Goal: Information Seeking & Learning: Check status

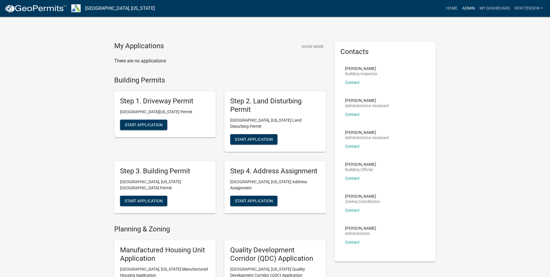
click at [465, 7] on link "Admin" at bounding box center [468, 8] width 17 height 11
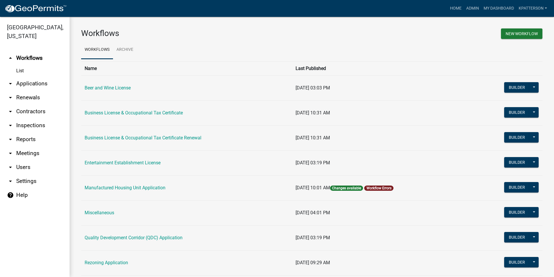
click at [29, 132] on link "arrow_drop_down Reports" at bounding box center [35, 139] width 70 height 14
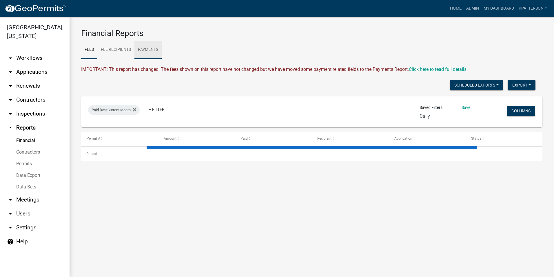
click at [149, 52] on link "Payments" at bounding box center [148, 50] width 27 height 19
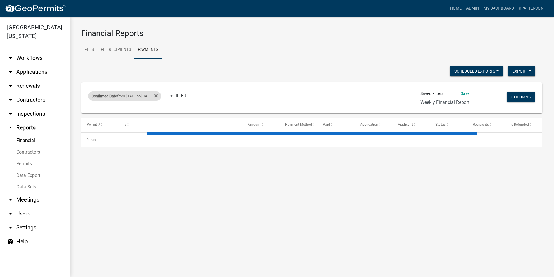
click at [157, 94] on div "Confirmed Date from 04/28/2025 to 05/25/2025" at bounding box center [124, 95] width 73 height 9
select select "custom"
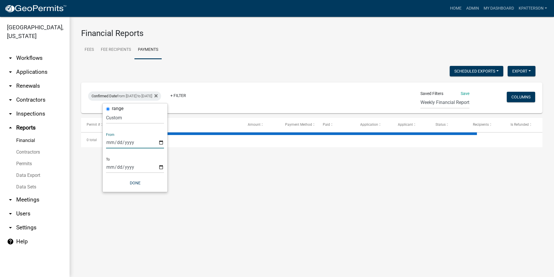
click at [159, 144] on input "2025-04-28" at bounding box center [135, 142] width 58 height 12
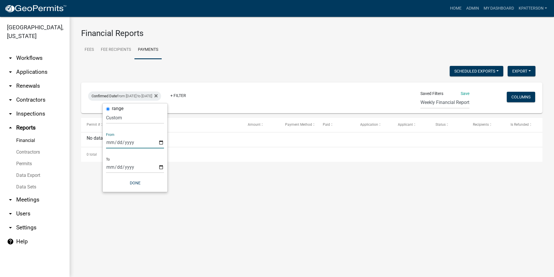
type input "2025-08-18"
click at [160, 167] on input "2025-05-25" at bounding box center [135, 167] width 58 height 12
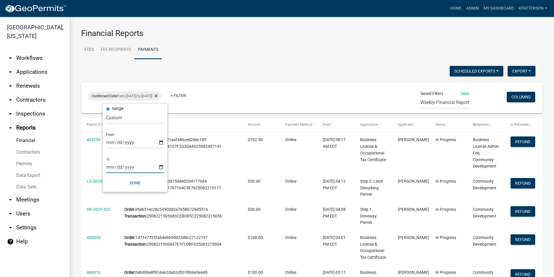
type input "2025-08-24"
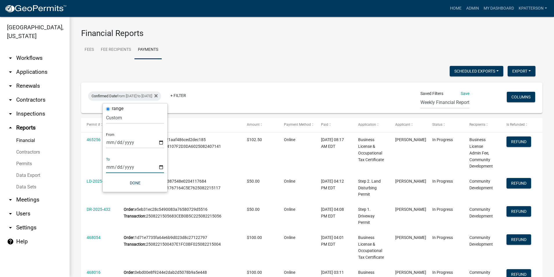
click at [159, 168] on input "2025-08-24" at bounding box center [135, 167] width 58 height 12
click at [138, 183] on button "Done" at bounding box center [135, 182] width 58 height 10
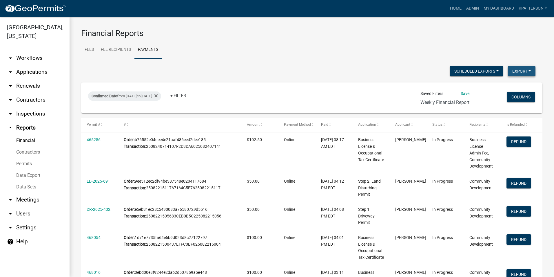
click at [515, 67] on button "Export" at bounding box center [522, 71] width 28 height 10
click at [494, 87] on button "Excel Format (.xlsx)" at bounding box center [509, 86] width 54 height 14
click at [379, 27] on div "Financial Reports Fees Fee Recipients Payments IMPORTANT: This report has chang…" at bounding box center [312, 268] width 485 height 503
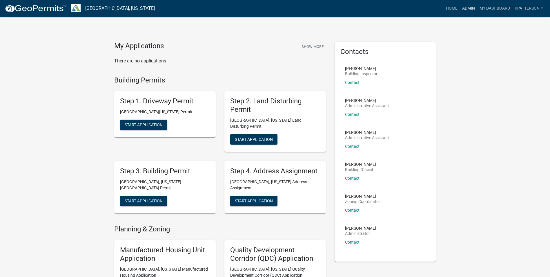
click at [465, 6] on link "Admin" at bounding box center [468, 8] width 17 height 11
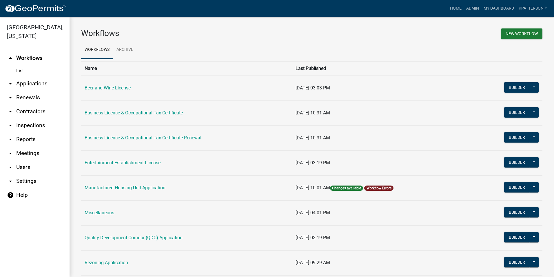
click at [27, 77] on link "arrow_drop_down Applications" at bounding box center [35, 84] width 70 height 14
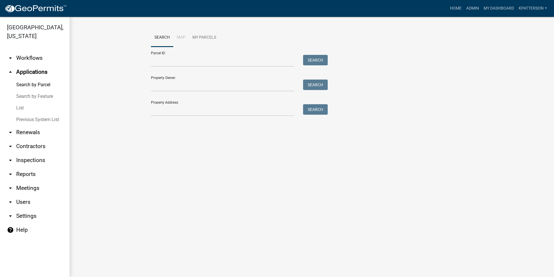
click at [173, 104] on div "Property Address: Search" at bounding box center [238, 106] width 174 height 20
click at [173, 110] on input "Property Address:" at bounding box center [223, 110] width 144 height 12
type input "120 Hovi Ln."
click at [310, 108] on button "Search" at bounding box center [315, 109] width 25 height 10
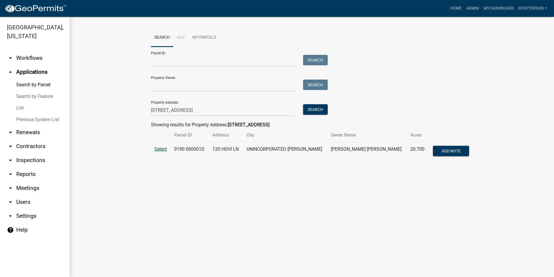
click at [162, 148] on span "Select" at bounding box center [161, 149] width 12 height 6
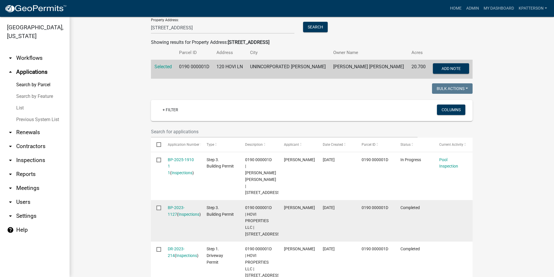
scroll to position [116, 0]
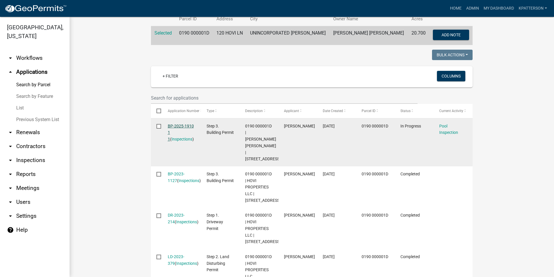
click at [187, 126] on link "BP-2025-1910 1 1" at bounding box center [181, 133] width 26 height 18
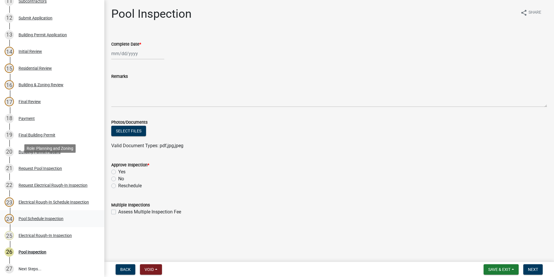
scroll to position [309, 0]
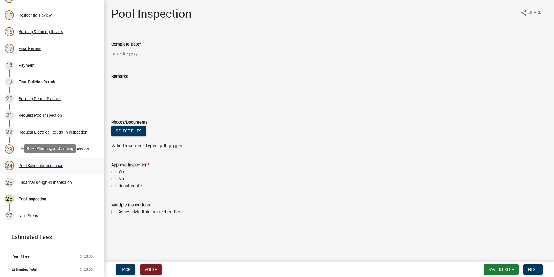
click at [48, 163] on div "Pool Schedule Inspection" at bounding box center [41, 165] width 45 height 4
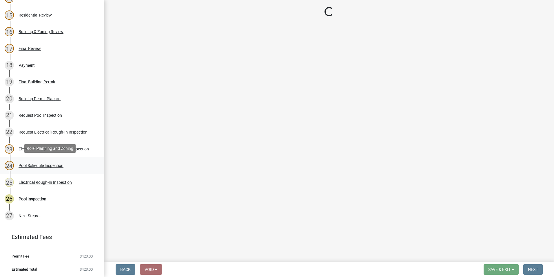
select select "a5a5a9dc-14a5-4192-801a-4b6ec73e6000"
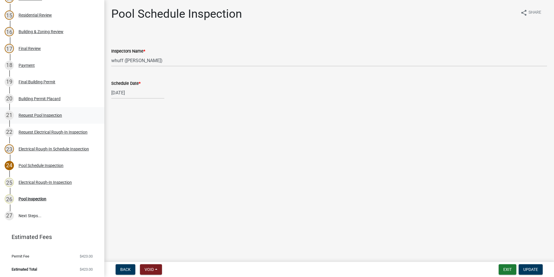
click at [38, 117] on div "21 Request Pool Inspection" at bounding box center [50, 114] width 90 height 9
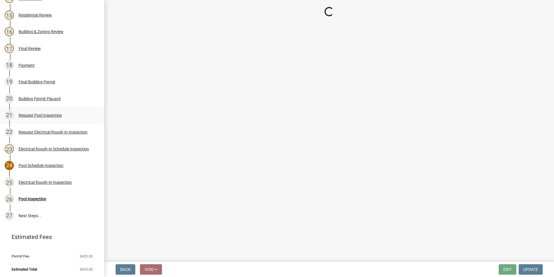
select select "ef4d9e71-aee7-4a63-874d-3042849ee564"
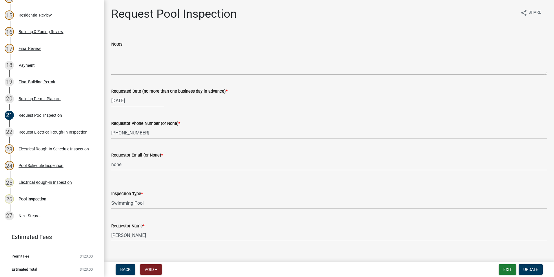
select select "8"
select select "2025"
click at [128, 102] on div "08/21/2025 Jan Feb Mar Apr May Jun Jul Aug Sep Oct Nov Dec 1525 1526 1527 1528 …" at bounding box center [137, 101] width 53 height 12
click at [116, 167] on div "25" at bounding box center [117, 168] width 9 height 9
type input "08/25/2025"
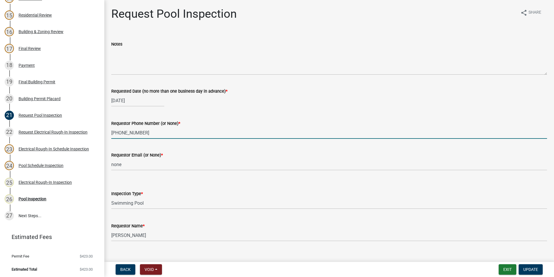
drag, startPoint x: 154, startPoint y: 129, endPoint x: 151, endPoint y: 131, distance: 3.1
click at [152, 131] on input "678-427-1740" at bounding box center [329, 133] width 436 height 12
drag, startPoint x: 137, startPoint y: 133, endPoint x: 94, endPoint y: 140, distance: 42.9
click at [94, 140] on div "Step 3. Building Permit BP-2025-1910 Edit View Summary Notes Show emails 1 Intr…" at bounding box center [277, 138] width 554 height 277
type input "210-317-8577"
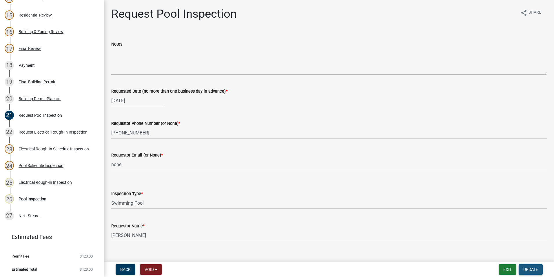
click at [530, 269] on span "Update" at bounding box center [531, 269] width 15 height 5
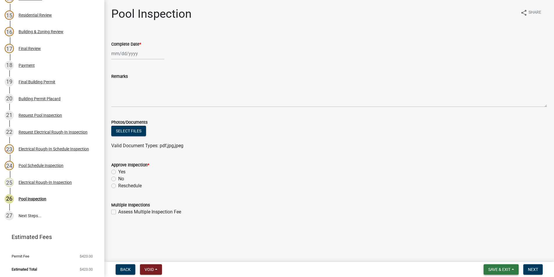
click at [503, 270] on span "Save & Exit" at bounding box center [500, 269] width 22 height 5
click at [501, 252] on button "Save & Exit" at bounding box center [496, 254] width 46 height 14
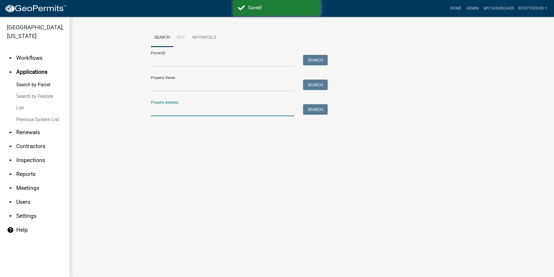
click at [191, 106] on input "Property Address:" at bounding box center [223, 110] width 144 height 12
type input "844 OLD HUTCHINSON MILL"
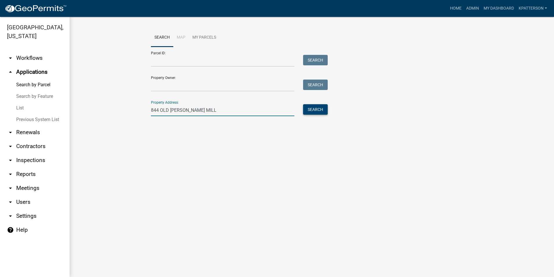
click at [319, 112] on button "Search" at bounding box center [315, 109] width 25 height 10
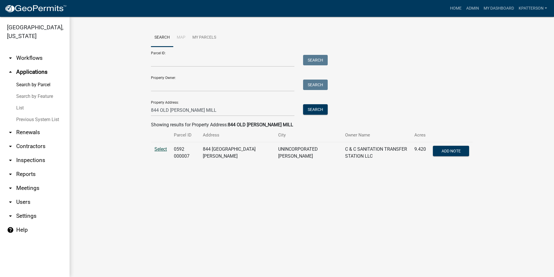
click at [161, 150] on span "Select" at bounding box center [161, 149] width 12 height 6
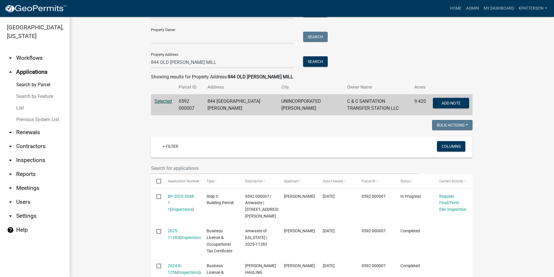
scroll to position [58, 0]
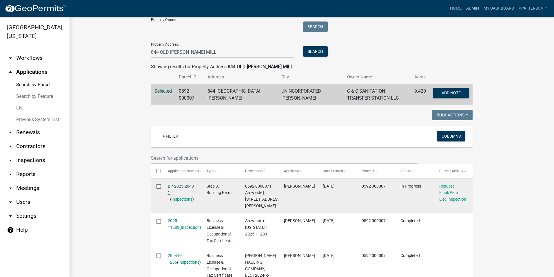
click at [182, 186] on link "BP-2025-2048 1 1" at bounding box center [181, 193] width 26 height 18
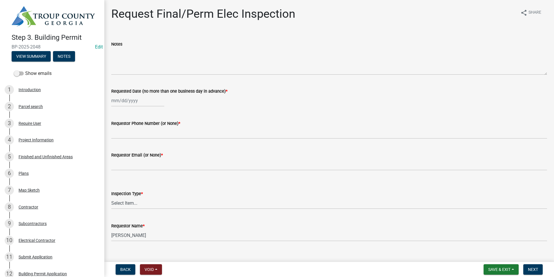
click at [125, 103] on div at bounding box center [137, 101] width 53 height 12
select select "8"
select select "2025"
click at [119, 168] on div "25" at bounding box center [117, 168] width 9 height 9
type input "08/25/2025"
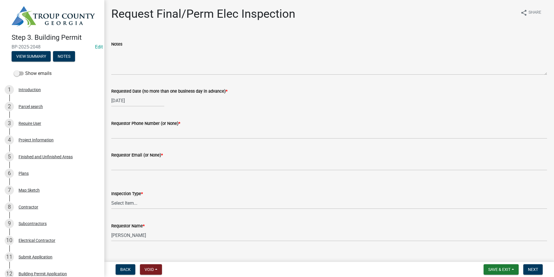
click at [125, 139] on wm-data-entity-input "Requestor Phone Number (or None) *" at bounding box center [329, 128] width 436 height 32
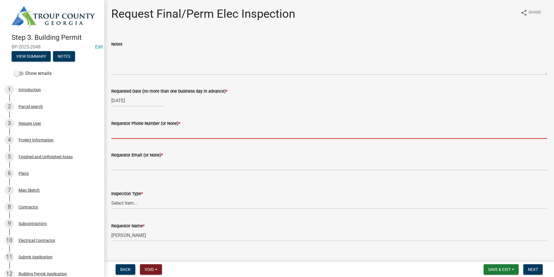
click at [124, 137] on input "Requestor Phone Number (or None) *" at bounding box center [329, 133] width 436 height 12
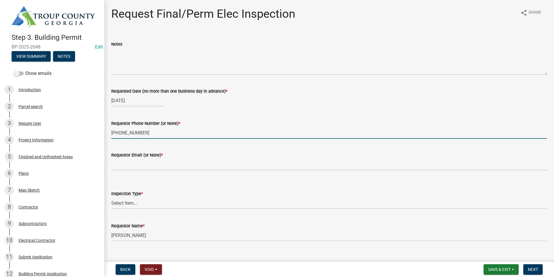
type input "706-594-4106"
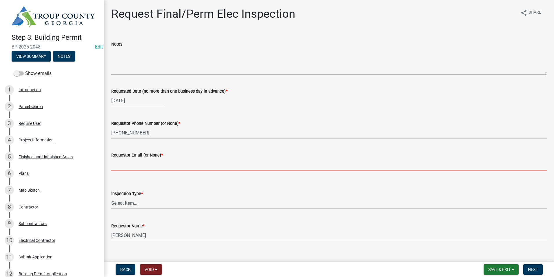
click at [126, 161] on input "Requestor Email (or None) *" at bounding box center [329, 164] width 436 height 12
type input "None"
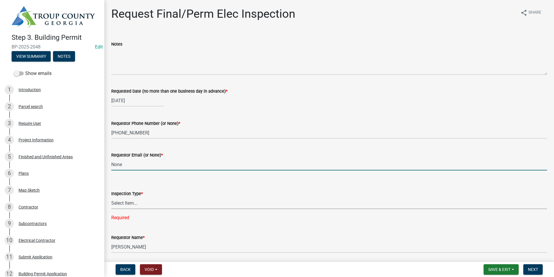
click at [142, 203] on select "Select Item... Final/Permanent Electrical" at bounding box center [329, 203] width 436 height 12
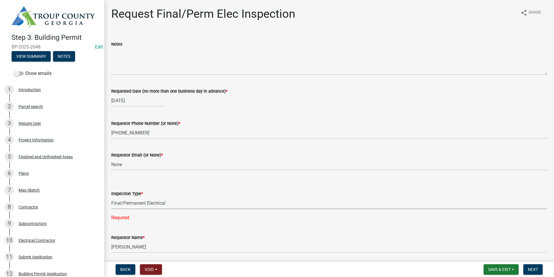
click at [111, 197] on select "Select Item... Final/Permanent Electrical" at bounding box center [329, 203] width 436 height 12
select select "15602396-5ec3-4d50-b7ba-128f4fe7a0c1"
click at [531, 270] on span "Next" at bounding box center [533, 269] width 10 height 5
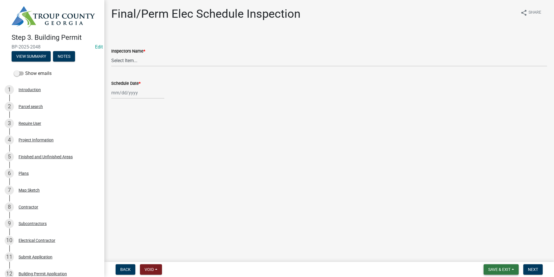
click at [500, 271] on span "Save & Exit" at bounding box center [500, 269] width 22 height 5
click at [499, 252] on button "Save & Exit" at bounding box center [496, 254] width 46 height 14
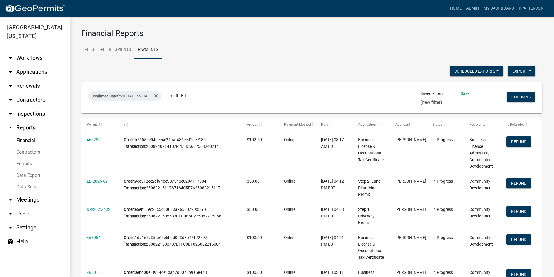
select select "0: null"
click at [38, 65] on link "arrow_drop_down Applications" at bounding box center [35, 72] width 70 height 14
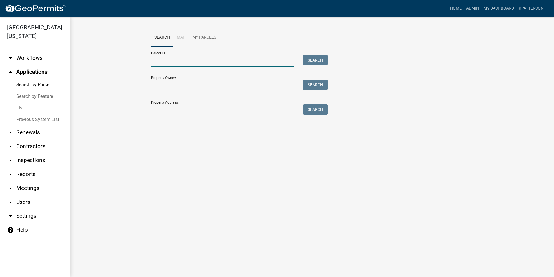
click at [183, 61] on input "Parcel ID:" at bounding box center [223, 61] width 144 height 12
type input "1"
click at [179, 109] on input "Property Address:" at bounding box center [223, 110] width 144 height 12
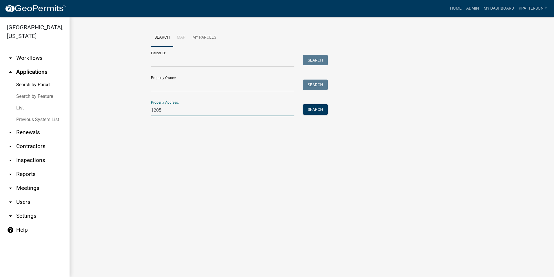
type input "1205 youngs mill"
click at [314, 109] on button "Search" at bounding box center [315, 109] width 25 height 10
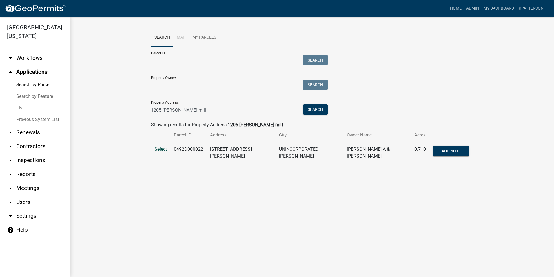
click at [159, 149] on span "Select" at bounding box center [161, 149] width 12 height 6
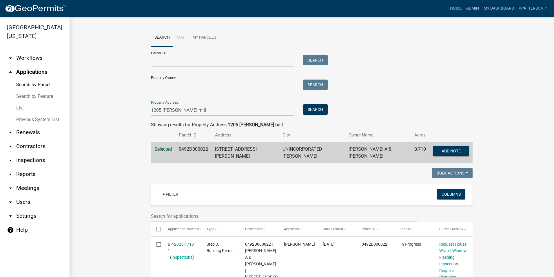
drag, startPoint x: 202, startPoint y: 115, endPoint x: 110, endPoint y: 123, distance: 92.9
click at [104, 126] on wm-workflow-application-search-view "Search Map My Parcels Parcel ID: Search Property Owner: Search Property Address…" at bounding box center [312, 264] width 462 height 473
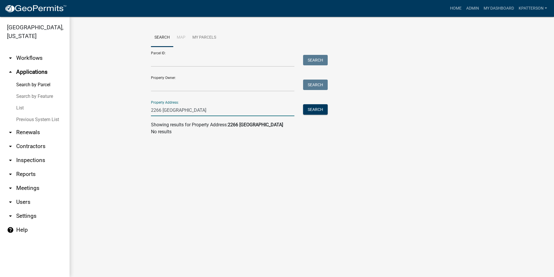
click at [163, 108] on input "2266 west point" at bounding box center [223, 110] width 144 height 12
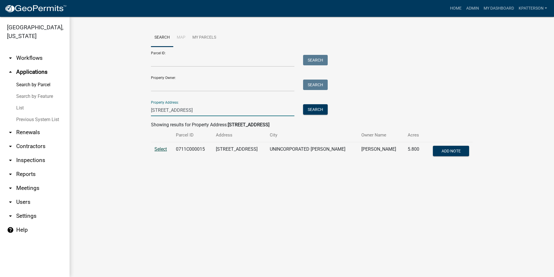
type input "2270 west point"
click at [164, 149] on span "Select" at bounding box center [161, 149] width 12 height 6
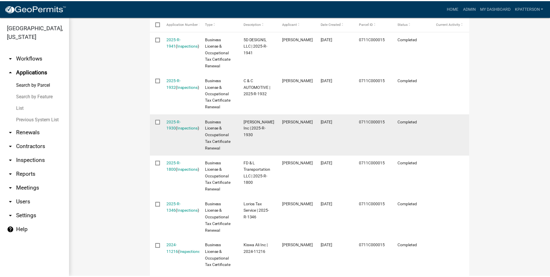
scroll to position [174, 0]
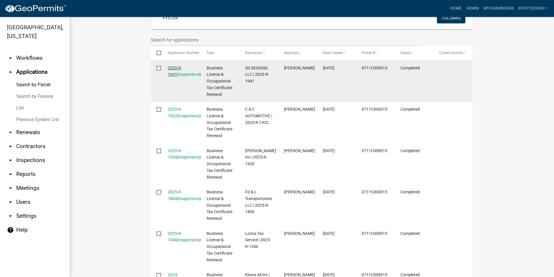
click at [168, 68] on link "2025-R-1941" at bounding box center [175, 71] width 14 height 11
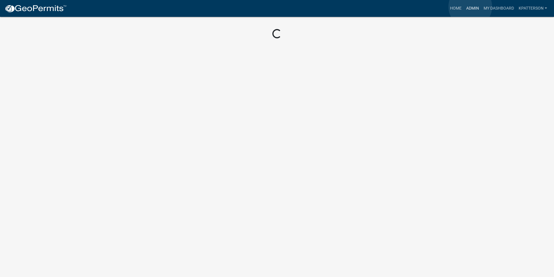
click at [471, 7] on link "Admin" at bounding box center [472, 8] width 17 height 11
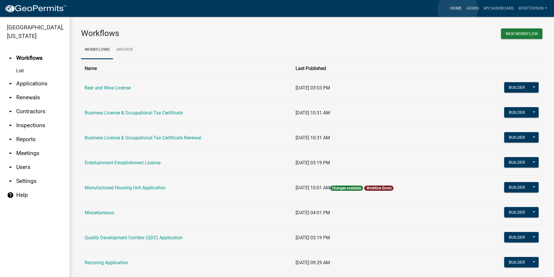
click at [458, 10] on link "Home" at bounding box center [456, 8] width 16 height 11
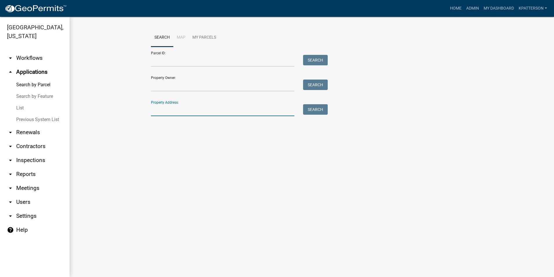
click at [179, 108] on input "Property Address:" at bounding box center [223, 110] width 144 height 12
type input "[STREET_ADDRESS]"
type input "[PERSON_NAME]"
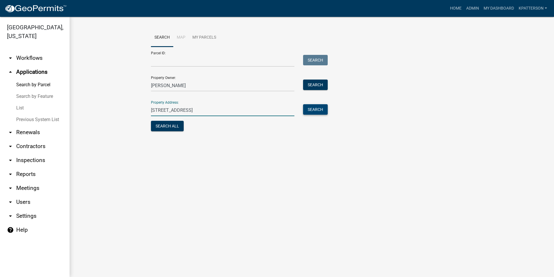
click at [315, 110] on button "Search" at bounding box center [315, 109] width 25 height 10
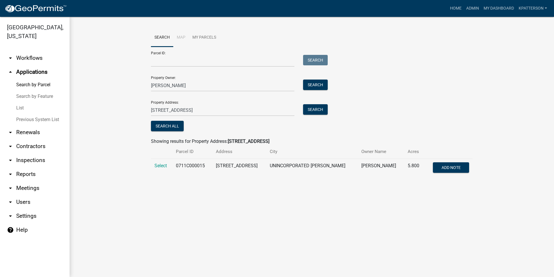
click at [170, 164] on td "Select" at bounding box center [161, 168] width 21 height 19
click at [166, 167] on span "Select" at bounding box center [161, 166] width 12 height 6
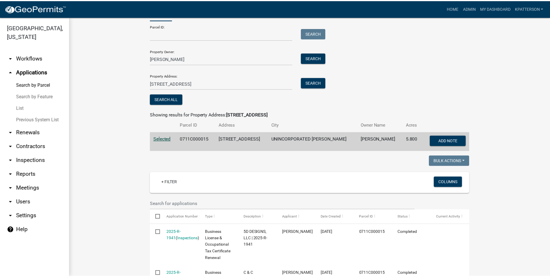
scroll to position [107, 0]
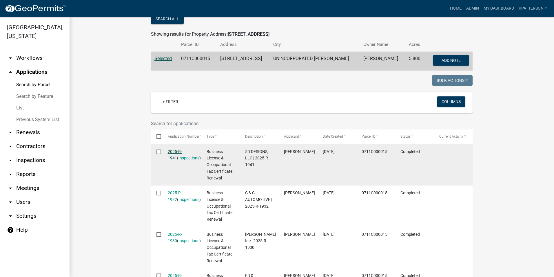
click at [171, 149] on link "2025-R-1941" at bounding box center [175, 154] width 14 height 11
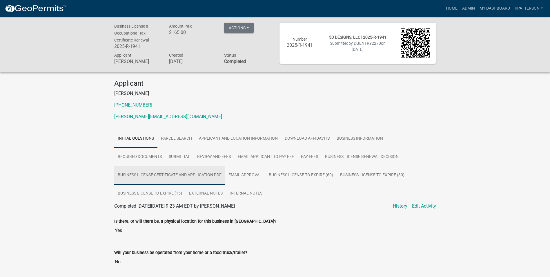
click at [186, 173] on link "Business License Certificate And Application PDF" at bounding box center [169, 175] width 111 height 19
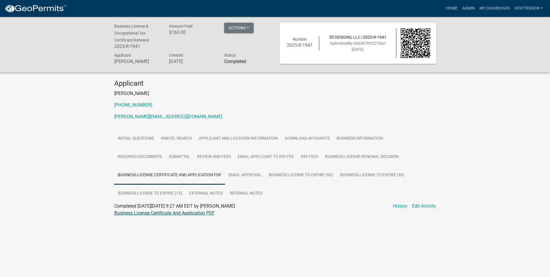
click at [183, 211] on link "Business License Certificate And Application PDF" at bounding box center [164, 213] width 101 height 6
click at [189, 214] on link "Business License Certificate And Application PDF" at bounding box center [164, 213] width 101 height 6
click at [368, 141] on link "Business Information" at bounding box center [359, 138] width 53 height 19
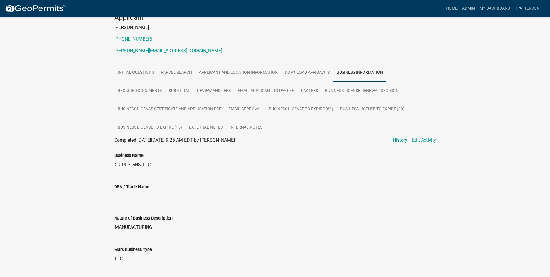
scroll to position [58, 0]
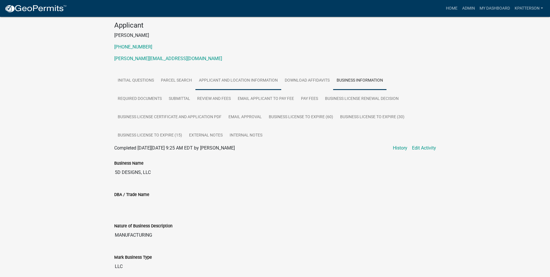
click at [227, 79] on link "Applicant and Location Information" at bounding box center [238, 80] width 86 height 19
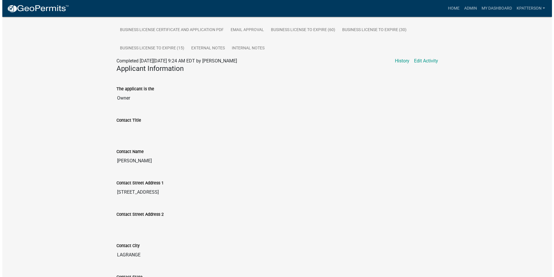
scroll to position [0, 0]
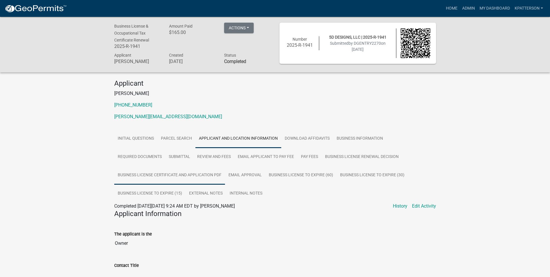
click at [172, 178] on link "Business License Certificate And Application PDF" at bounding box center [169, 175] width 111 height 19
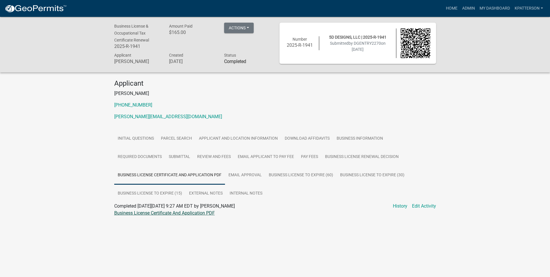
click at [169, 213] on link "Business License Certificate And Application PDF" at bounding box center [164, 213] width 101 height 6
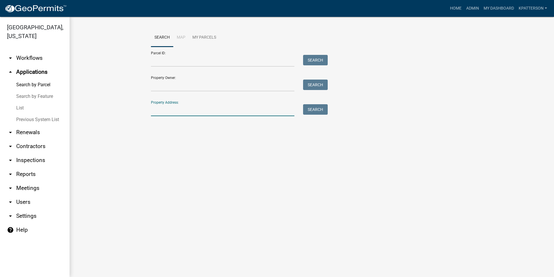
click at [187, 114] on input "Property Address:" at bounding box center [223, 110] width 144 height 12
type input "[STREET_ADDRESS]"
type input "[PERSON_NAME]"
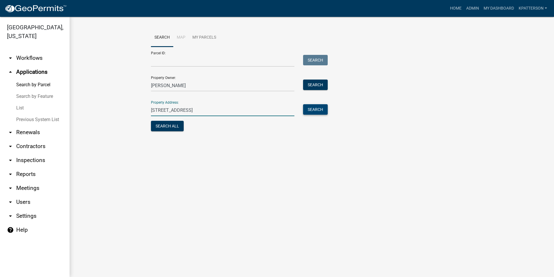
click at [320, 111] on button "Search" at bounding box center [315, 109] width 25 height 10
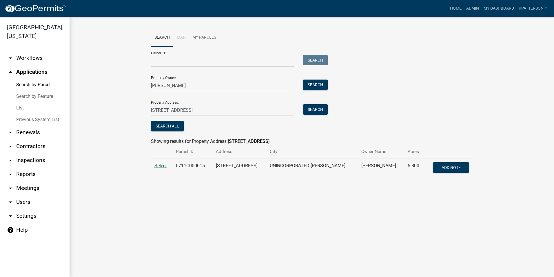
click at [155, 166] on span "Select" at bounding box center [161, 166] width 12 height 6
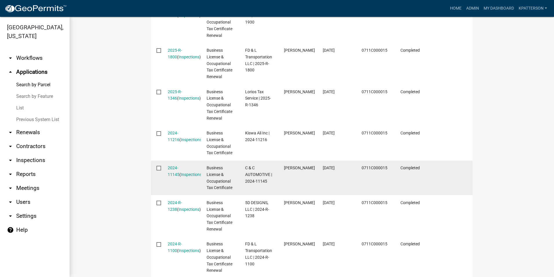
scroll to position [397, 0]
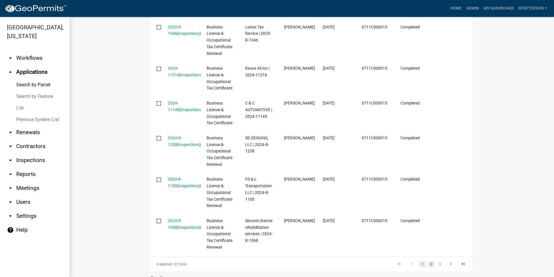
click at [429, 264] on link "2" at bounding box center [431, 264] width 7 height 6
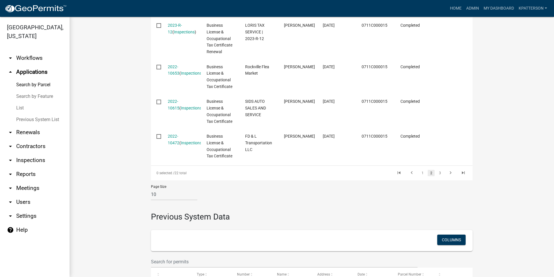
scroll to position [477, 0]
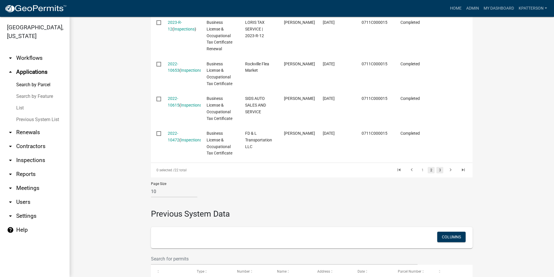
click at [437, 169] on link "3" at bounding box center [440, 170] width 7 height 6
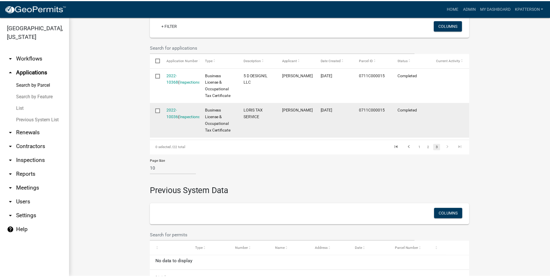
scroll to position [174, 0]
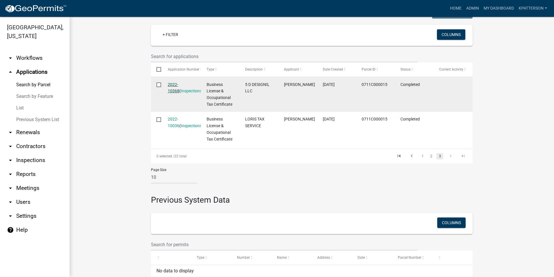
click at [179, 83] on link "2022-10368" at bounding box center [174, 87] width 12 height 11
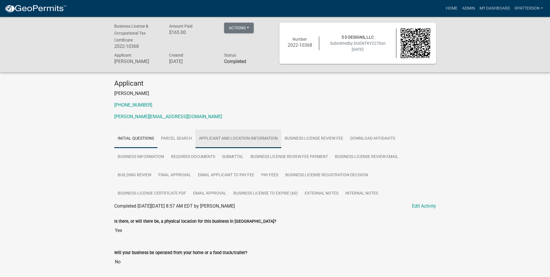
click at [249, 135] on link "Applicant and Location Information" at bounding box center [238, 138] width 86 height 19
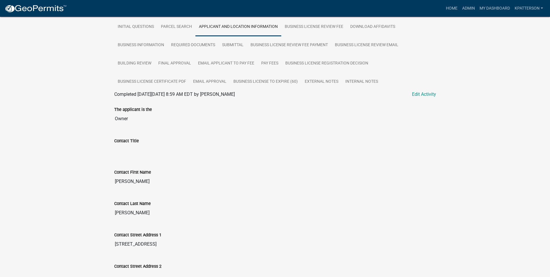
scroll to position [58, 0]
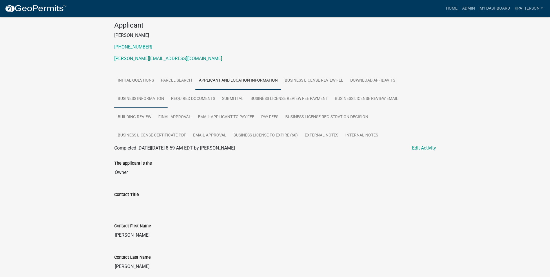
click at [161, 101] on link "Business Information" at bounding box center [140, 99] width 53 height 19
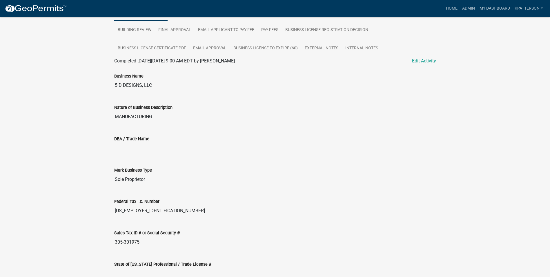
scroll to position [87, 0]
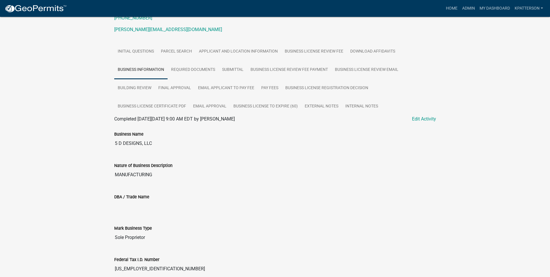
drag, startPoint x: 156, startPoint y: 143, endPoint x: 108, endPoint y: 153, distance: 48.5
click at [108, 153] on div "Business License & Occupational Tax Certificate 2022-10368 Amount Paid $165.00 …" at bounding box center [275, 178] width 550 height 497
click at [200, 184] on div "Nature of Business Description MANUFACTURING" at bounding box center [275, 169] width 331 height 31
click at [246, 51] on link "Applicant and Location Information" at bounding box center [238, 51] width 86 height 19
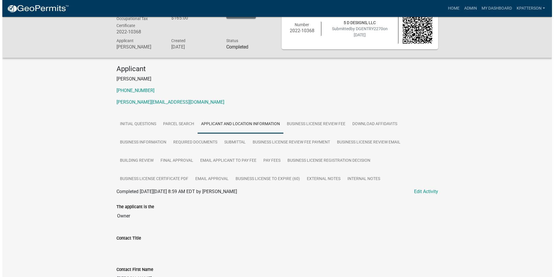
scroll to position [0, 0]
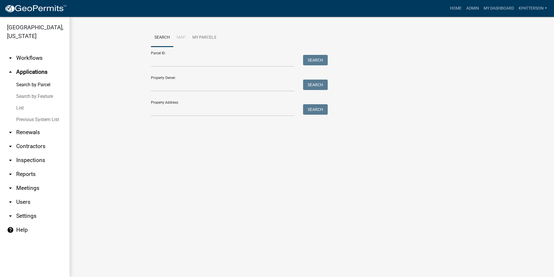
click at [157, 122] on div "Search Map My Parcels Parcel ID: Search Property Owner: Search Property Address…" at bounding box center [312, 75] width 485 height 116
click at [163, 113] on input "Property Address:" at bounding box center [223, 110] width 144 height 12
type input "[STREET_ADDRESS]"
type input "[PERSON_NAME]"
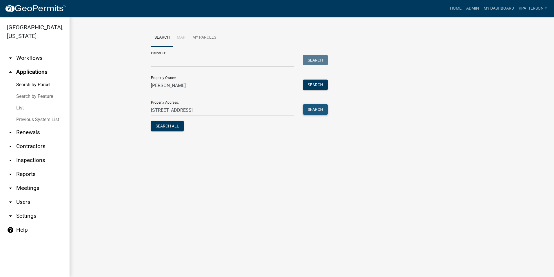
click at [313, 112] on button "Search" at bounding box center [315, 109] width 25 height 10
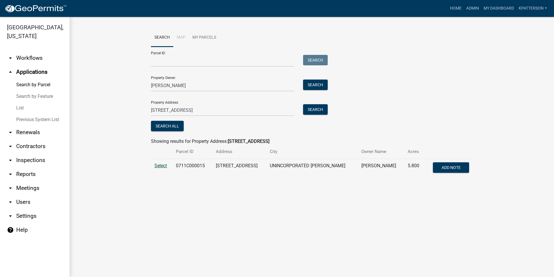
click at [155, 166] on span "Select" at bounding box center [161, 166] width 12 height 6
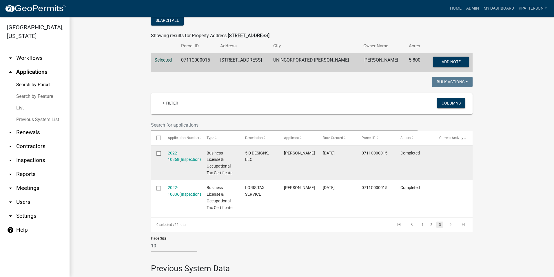
scroll to position [116, 0]
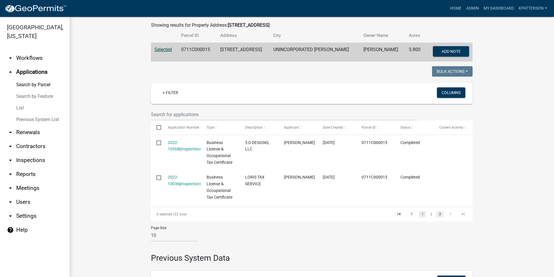
click at [422, 214] on link "1" at bounding box center [422, 214] width 7 height 6
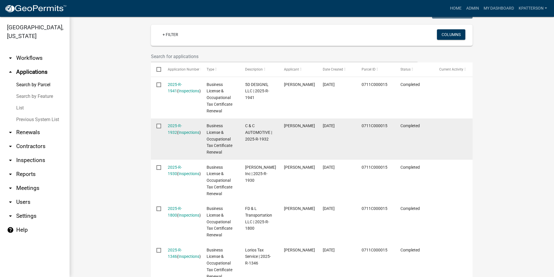
scroll to position [203, 0]
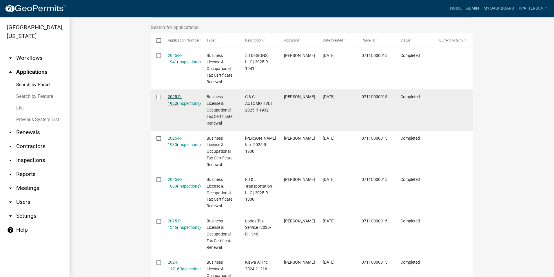
click at [181, 97] on link "2025-R-1932" at bounding box center [175, 99] width 14 height 11
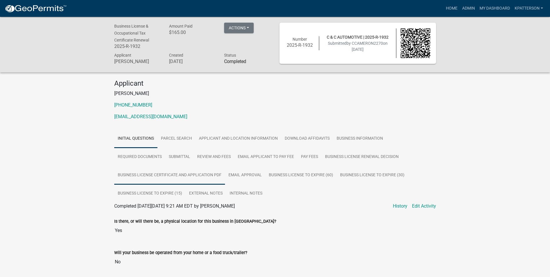
click at [192, 175] on link "Business License Certificate And Application PDF" at bounding box center [169, 175] width 111 height 19
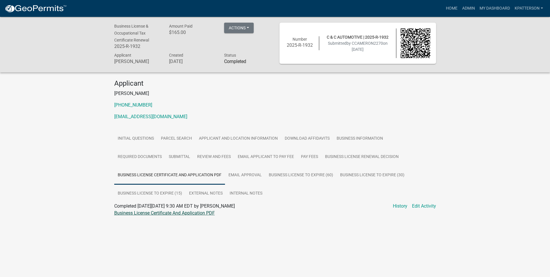
click at [180, 212] on link "Business License Certificate And Application PDF" at bounding box center [164, 213] width 101 height 6
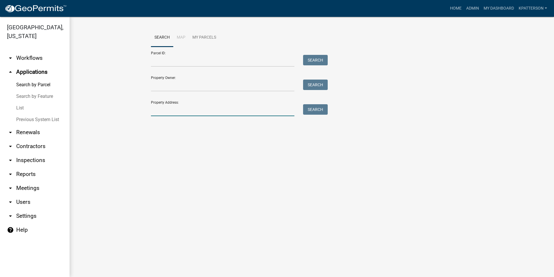
click at [201, 109] on input "Property Address:" at bounding box center [223, 110] width 144 height 12
type input "[STREET_ADDRESS]"
type input "[PERSON_NAME]"
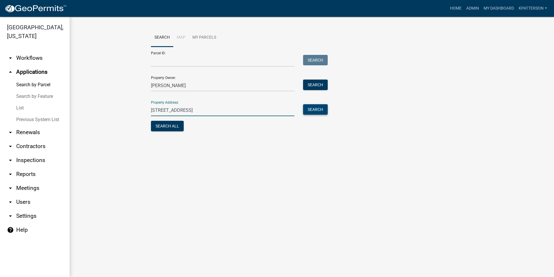
click at [320, 107] on button "Search" at bounding box center [315, 109] width 25 height 10
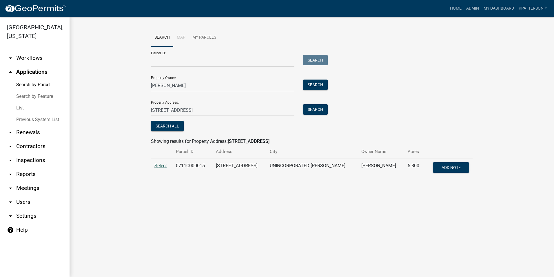
click at [160, 164] on span "Select" at bounding box center [161, 166] width 12 height 6
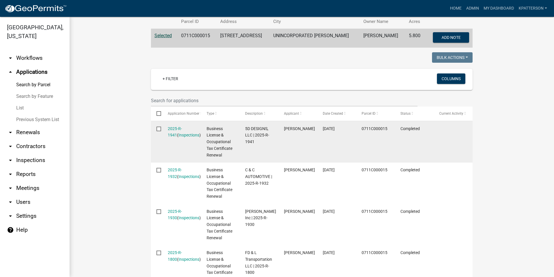
scroll to position [145, 0]
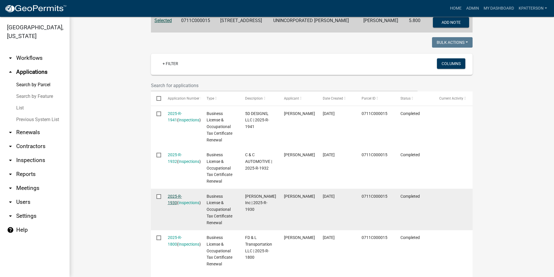
click at [176, 195] on link "2025-R-1930" at bounding box center [175, 199] width 14 height 11
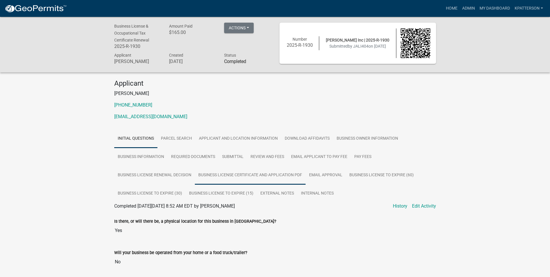
click at [249, 177] on link "Business License Certificate And Application PDF" at bounding box center [250, 175] width 111 height 19
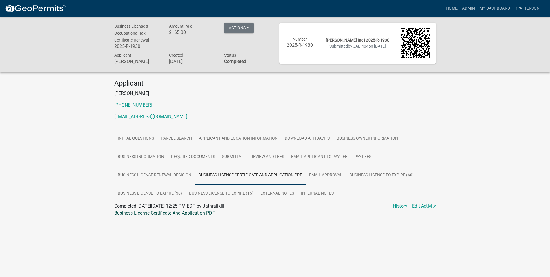
click at [194, 211] on link "Business License Certificate And Application PDF" at bounding box center [164, 213] width 101 height 6
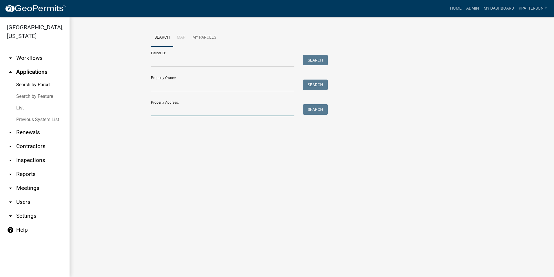
click at [170, 111] on input "Property Address:" at bounding box center [223, 110] width 144 height 12
type input "[STREET_ADDRESS]"
type input "[PERSON_NAME]"
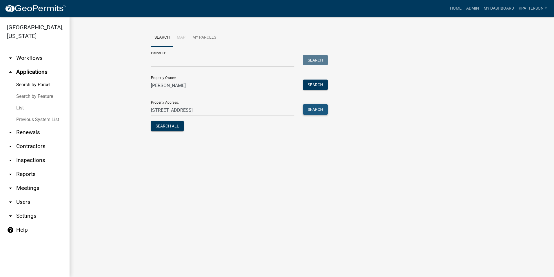
click at [315, 106] on button "Search" at bounding box center [315, 109] width 25 height 10
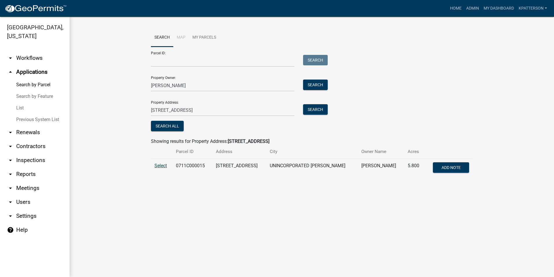
click at [159, 165] on span "Select" at bounding box center [161, 166] width 12 height 6
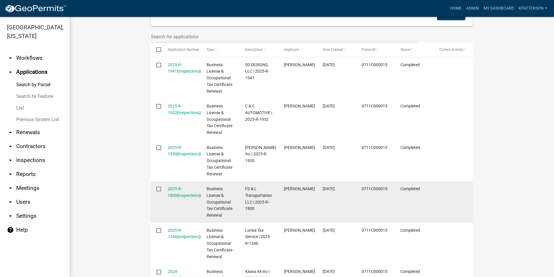
scroll to position [203, 0]
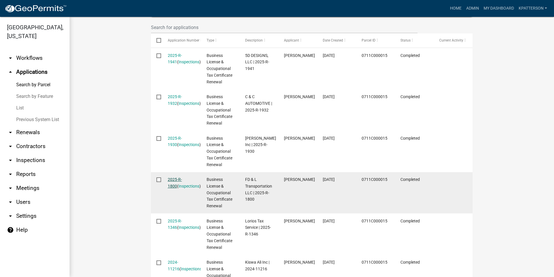
click at [169, 179] on link "2025-R-1800" at bounding box center [175, 182] width 14 height 11
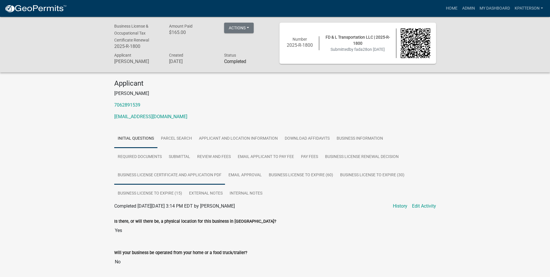
drag, startPoint x: 190, startPoint y: 178, endPoint x: 192, endPoint y: 181, distance: 3.3
click at [189, 178] on link "Business License Certificate And Application PDF" at bounding box center [169, 175] width 111 height 19
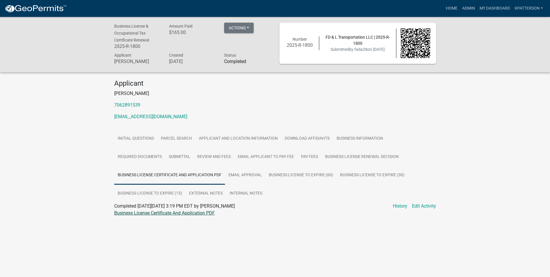
click at [182, 212] on link "Business License Certificate And Application PDF" at bounding box center [164, 213] width 101 height 6
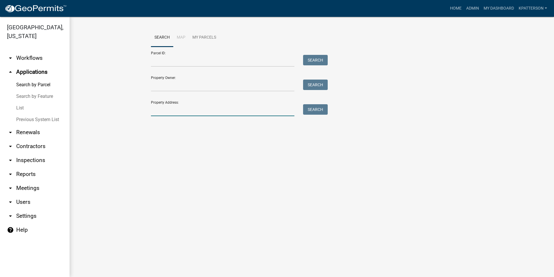
click at [153, 107] on input "Property Address:" at bounding box center [223, 110] width 144 height 12
type input "[STREET_ADDRESS]"
type input "[PERSON_NAME]"
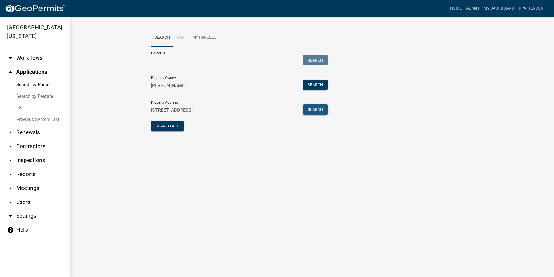
click at [322, 112] on button "Search" at bounding box center [315, 109] width 25 height 10
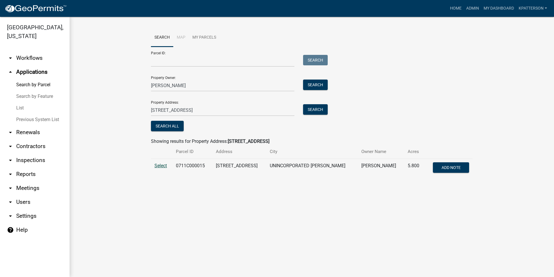
click at [159, 164] on span "Select" at bounding box center [161, 166] width 12 height 6
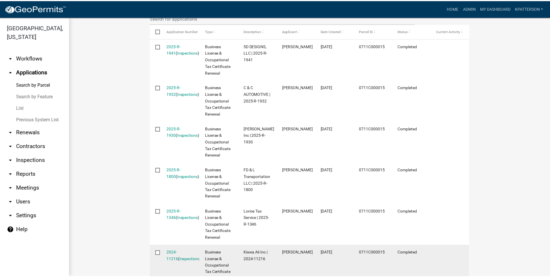
scroll to position [232, 0]
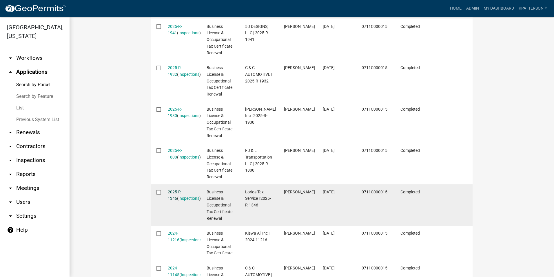
click at [178, 191] on link "2025-R-1346" at bounding box center [175, 194] width 14 height 11
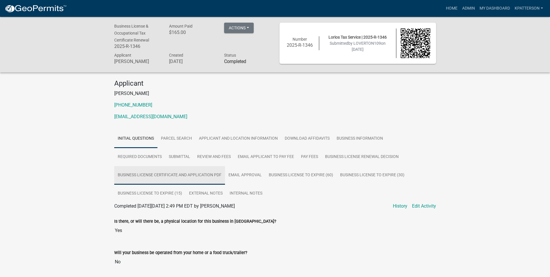
click at [182, 177] on link "Business License Certificate And Application PDF" at bounding box center [169, 175] width 111 height 19
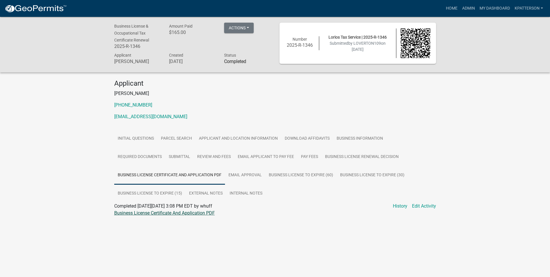
click at [171, 212] on link "Business License Certificate And Application PDF" at bounding box center [164, 213] width 101 height 6
